Goal: Transaction & Acquisition: Purchase product/service

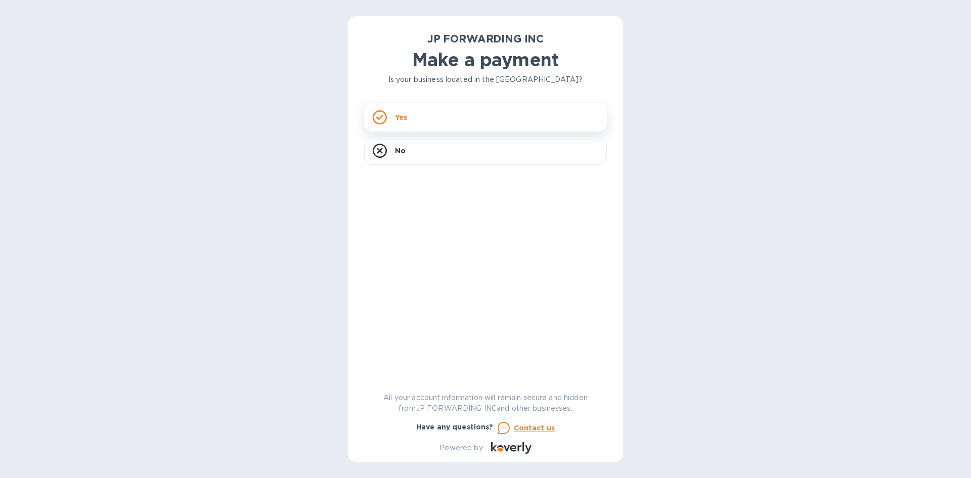
click at [442, 120] on div "Yes" at bounding box center [485, 117] width 243 height 28
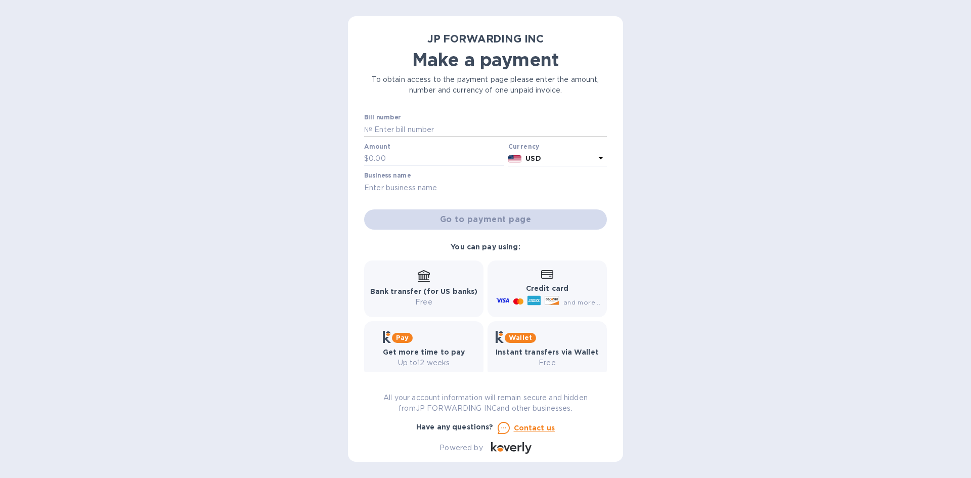
click at [427, 128] on input "text" at bounding box center [489, 129] width 235 height 15
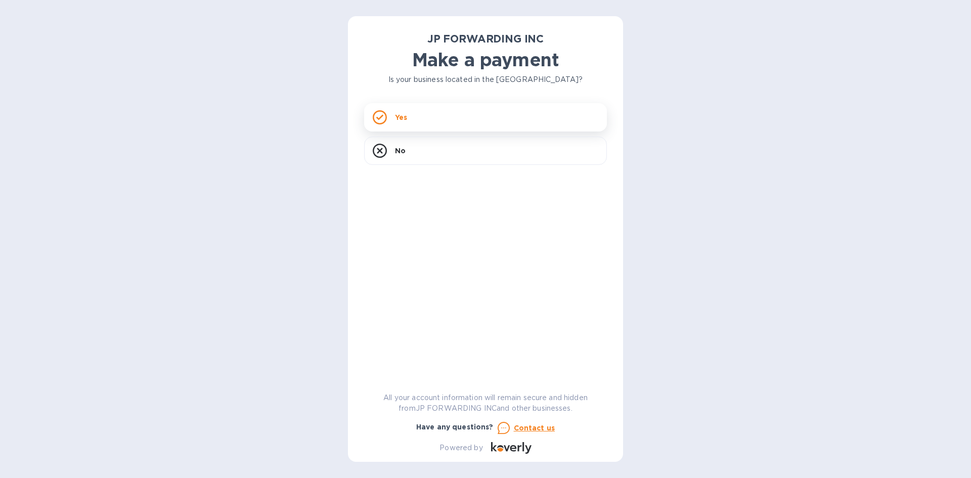
click at [441, 126] on div "Yes" at bounding box center [485, 117] width 243 height 28
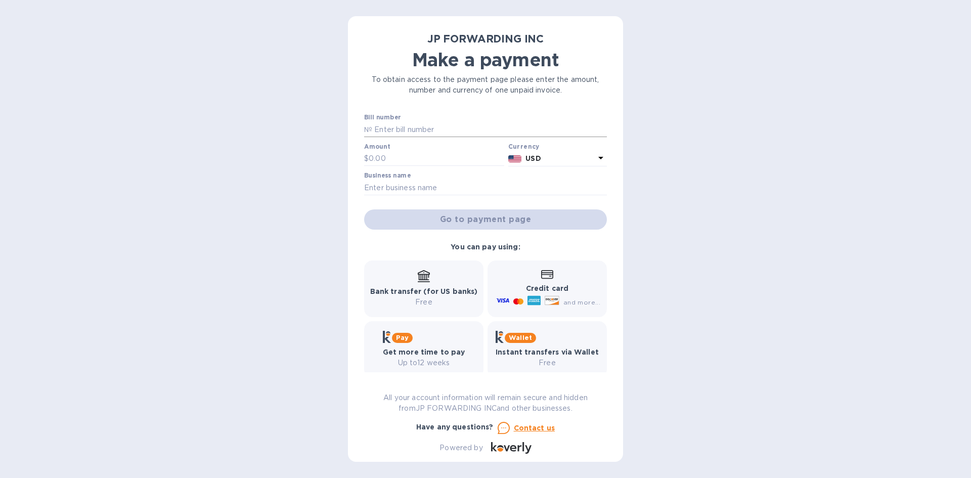
click at [392, 129] on input "text" at bounding box center [489, 129] width 235 height 15
paste input "16594"
type input "16594"
click at [429, 154] on input "text" at bounding box center [437, 158] width 136 height 15
type input "414.87"
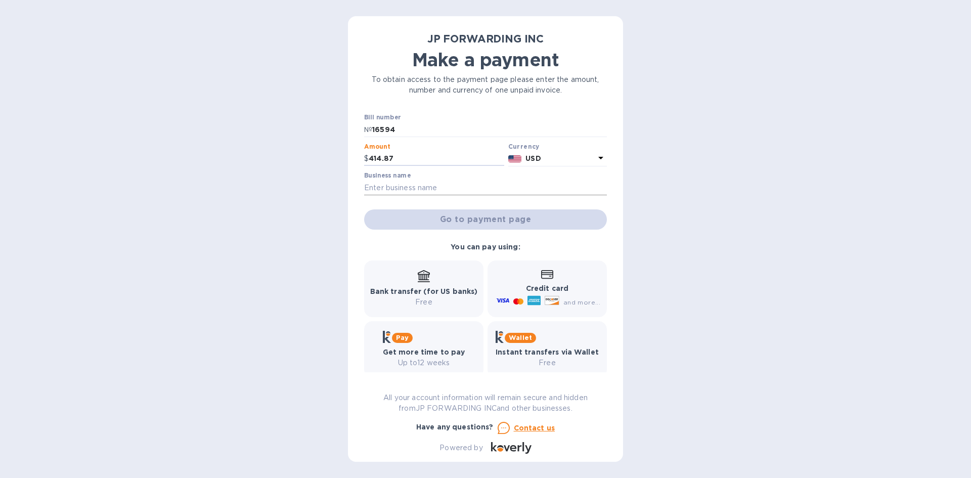
click at [477, 185] on input "text" at bounding box center [485, 187] width 243 height 15
type input "Perfect Packaging and Branding Inc."
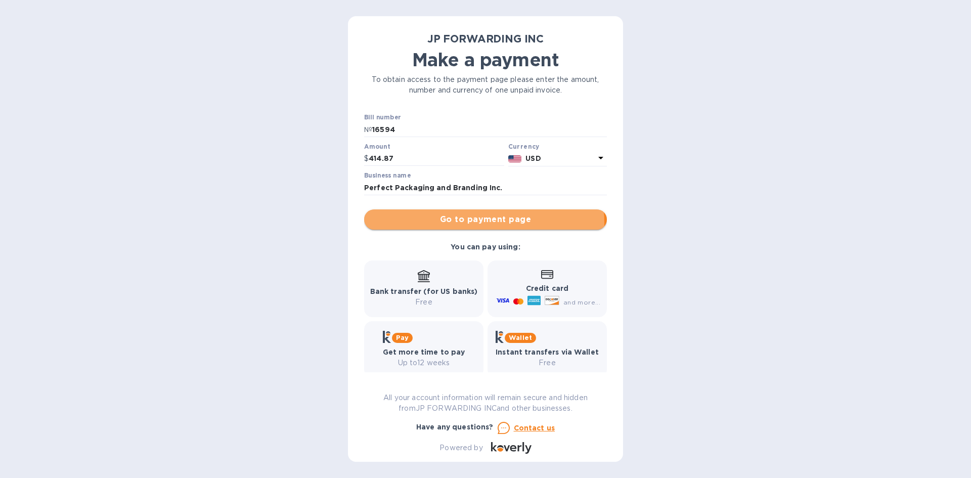
click at [483, 222] on span "Go to payment page" at bounding box center [485, 219] width 227 height 12
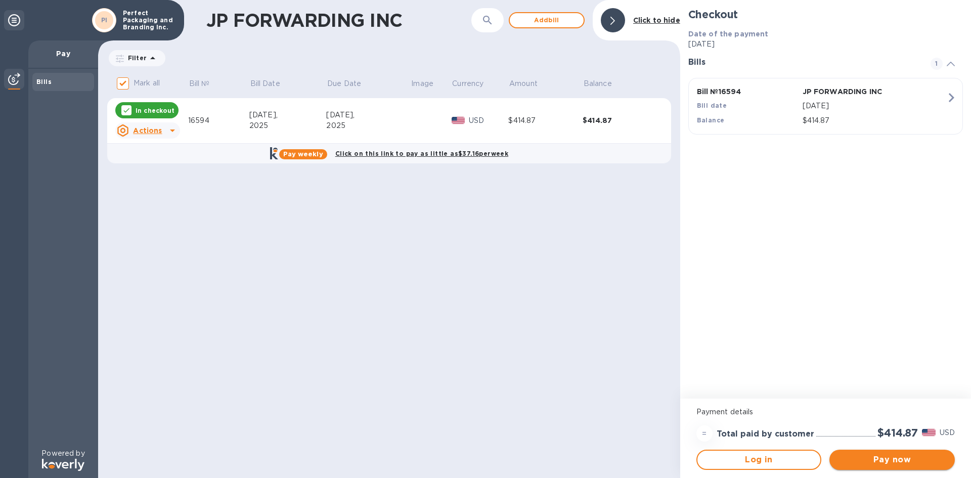
click at [906, 464] on span "Pay now" at bounding box center [891, 460] width 109 height 12
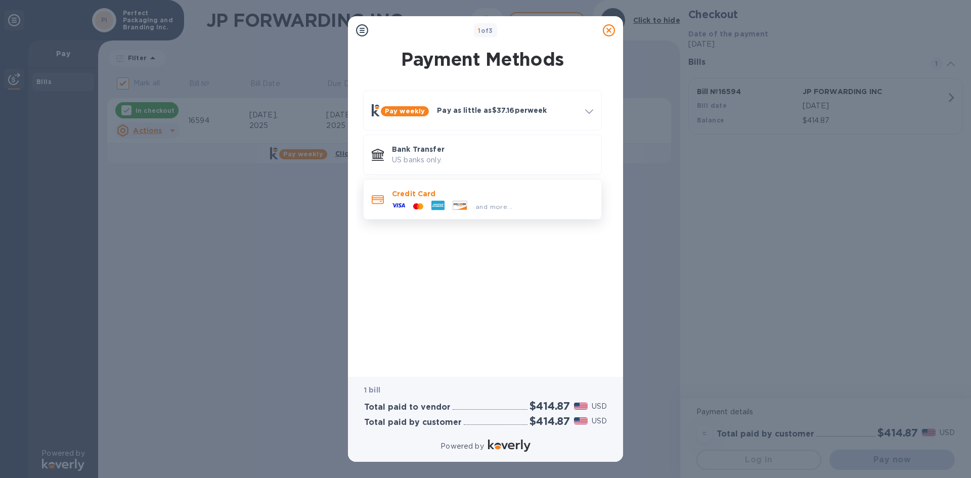
click at [440, 204] on icon at bounding box center [437, 206] width 13 height 10
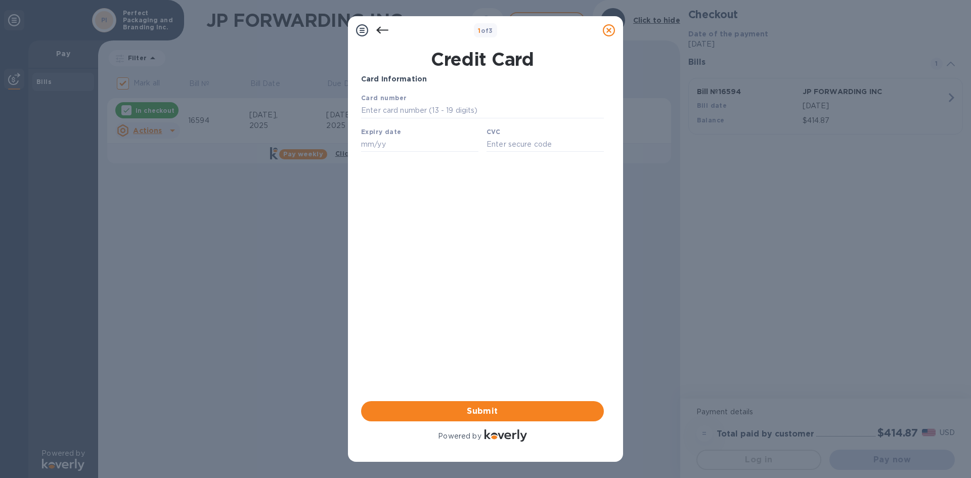
click at [383, 96] on b "Card number" at bounding box center [384, 98] width 46 height 8
click at [375, 110] on input "text" at bounding box center [482, 110] width 243 height 15
type input "3767 4759 1311 008"
type input "06/28"
type input "3687"
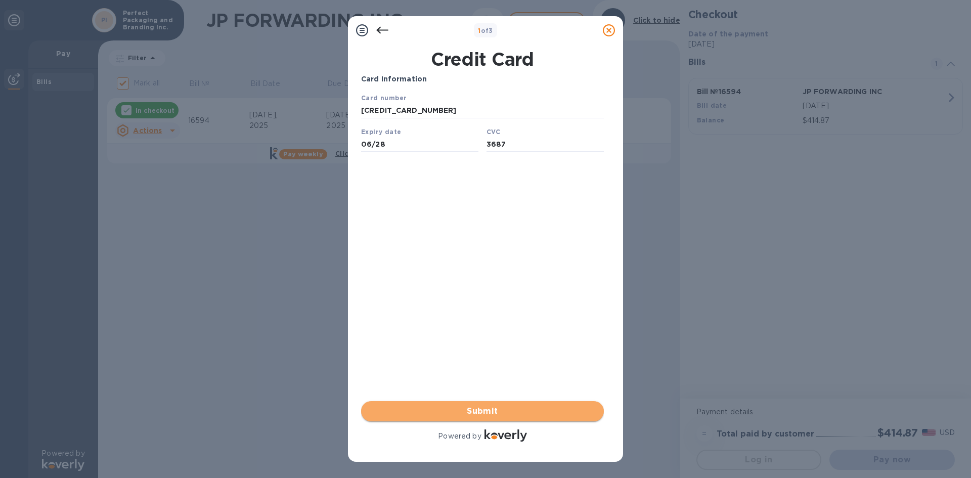
click at [494, 407] on span "Submit" at bounding box center [482, 411] width 227 height 12
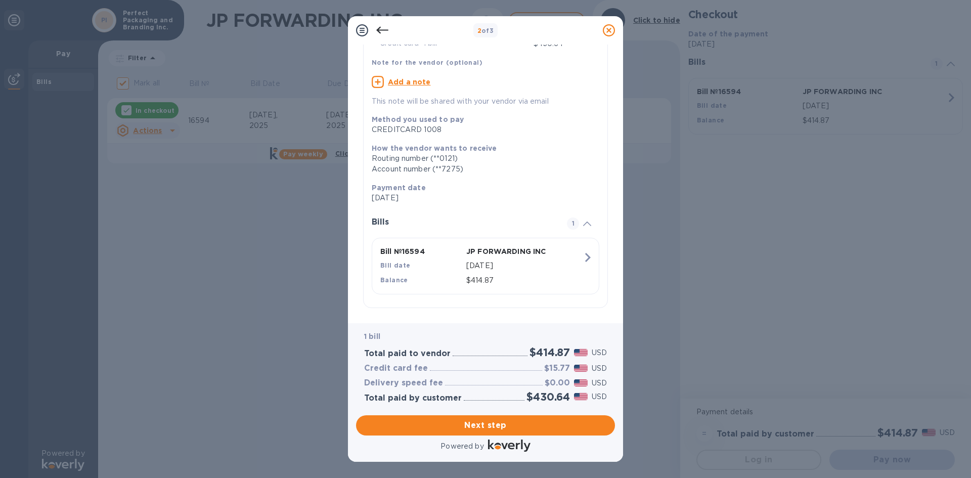
scroll to position [65, 0]
click at [491, 428] on span "Next step" at bounding box center [485, 425] width 243 height 12
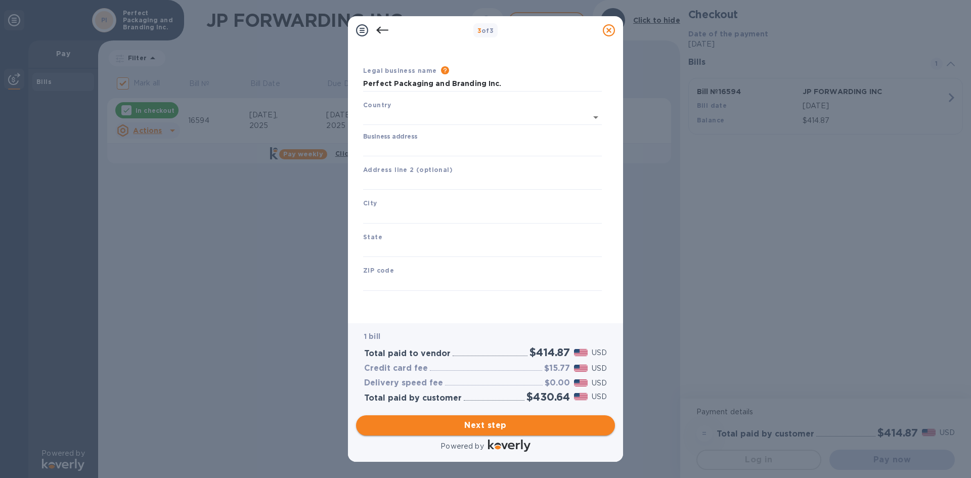
type input "United States"
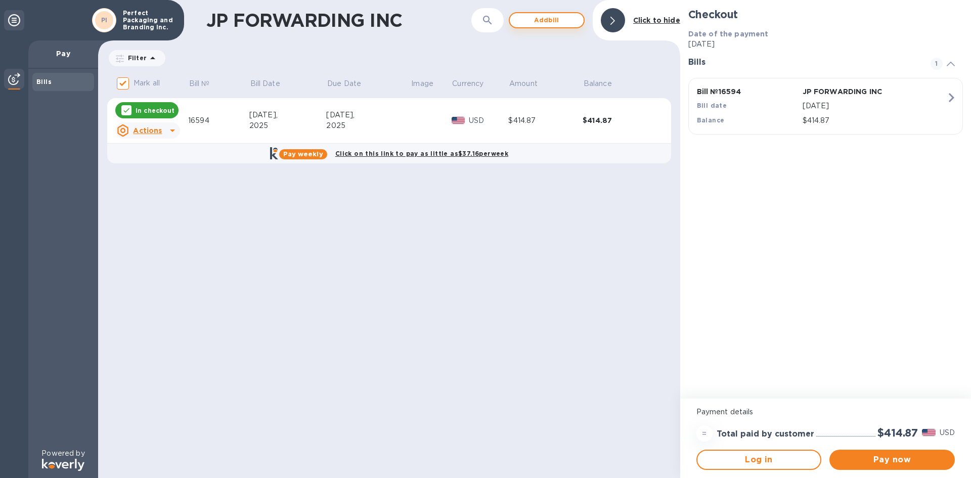
click at [545, 20] on span "Add bill" at bounding box center [547, 20] width 58 height 12
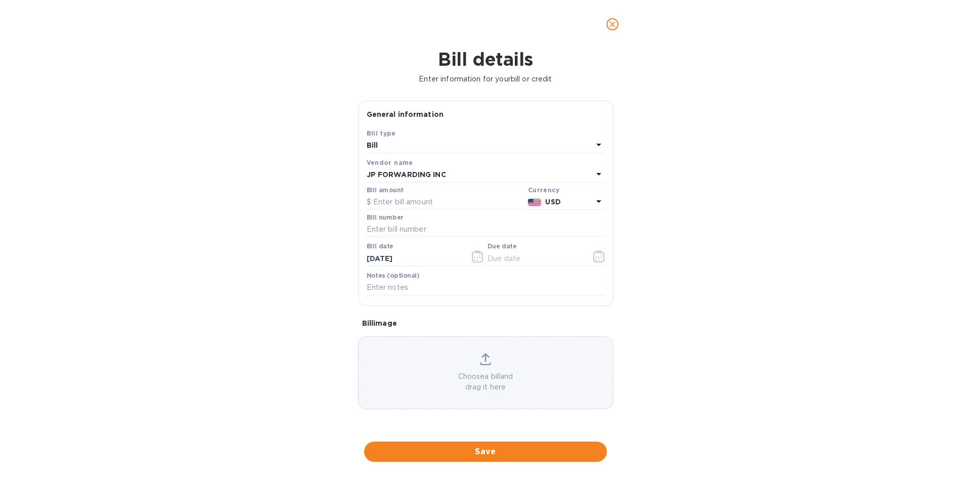
click at [412, 142] on div "Bill" at bounding box center [480, 146] width 226 height 14
click at [612, 23] on icon "close" at bounding box center [612, 24] width 6 height 6
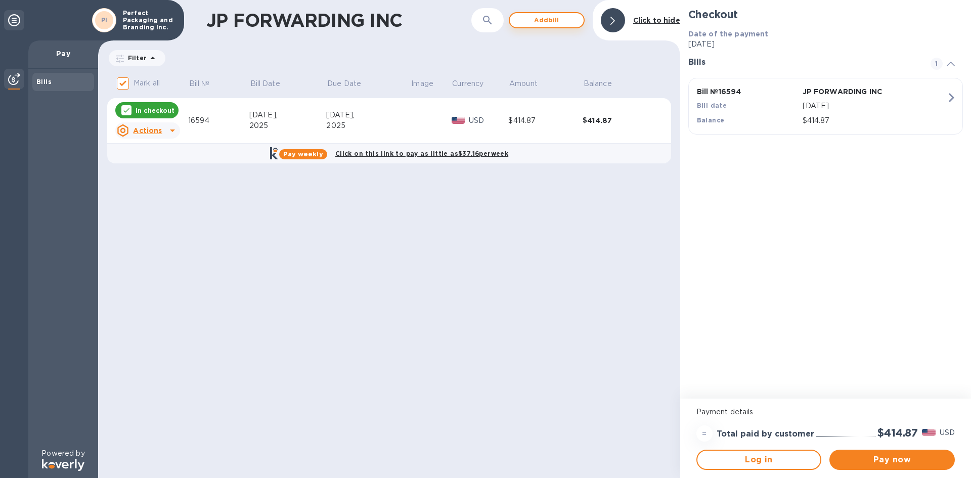
click at [531, 24] on span "Add bill" at bounding box center [547, 20] width 58 height 12
